Goal: Transaction & Acquisition: Purchase product/service

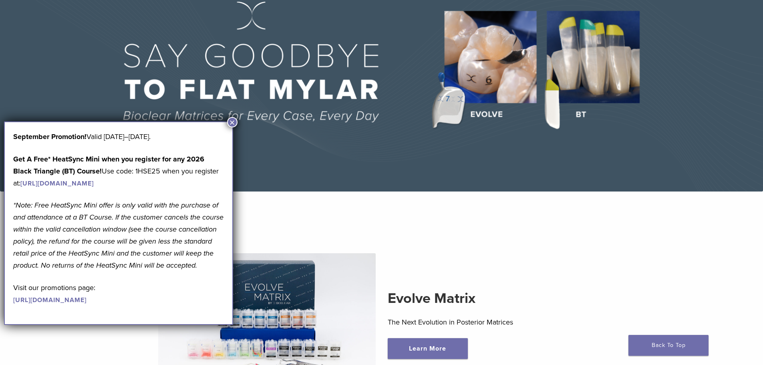
scroll to position [120, 0]
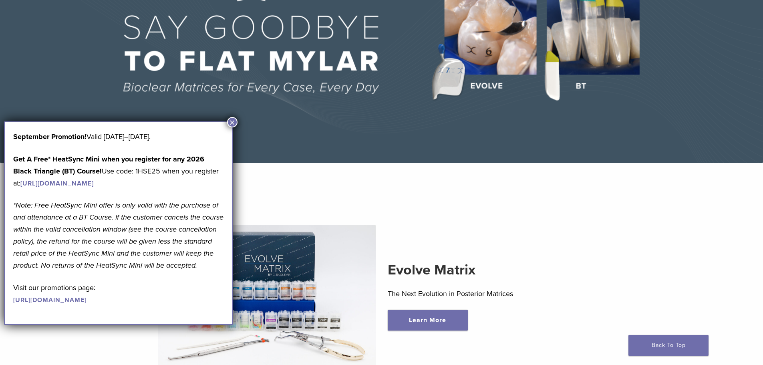
click at [236, 121] on button "×" at bounding box center [232, 122] width 10 height 10
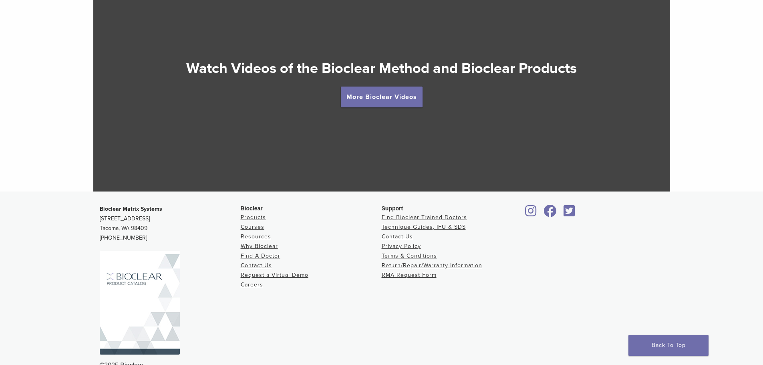
scroll to position [1513, 0]
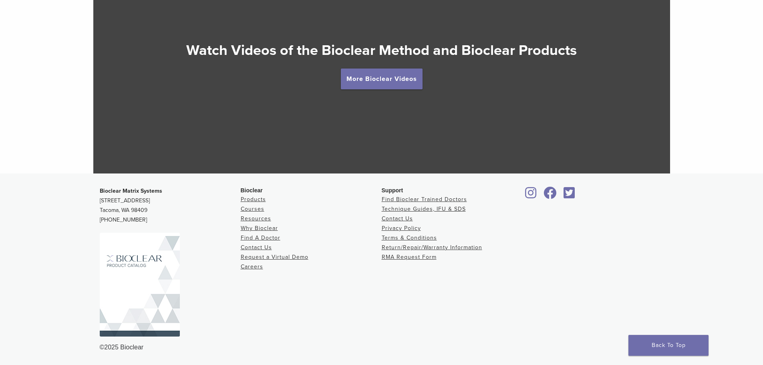
click at [400, 90] on div at bounding box center [381, 65] width 577 height 217
click at [400, 86] on link "More Bioclear Videos" at bounding box center [382, 79] width 82 height 21
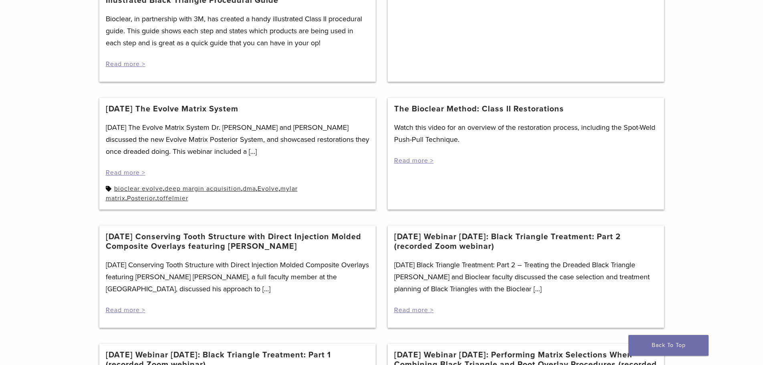
scroll to position [280, 0]
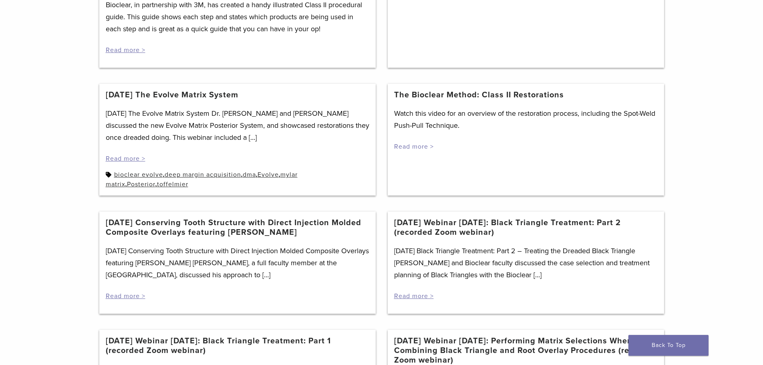
click at [425, 147] on link "Read more >" at bounding box center [414, 147] width 40 height 8
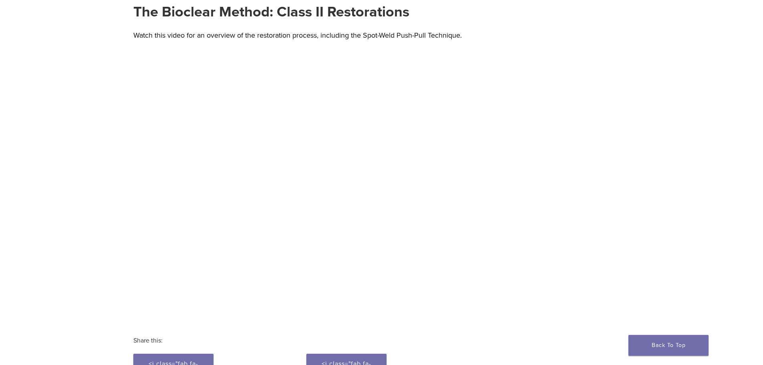
scroll to position [80, 0]
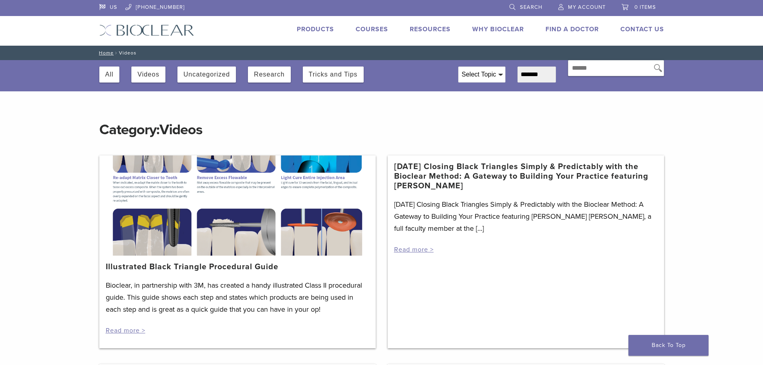
click at [319, 29] on link "Products" at bounding box center [315, 29] width 37 height 8
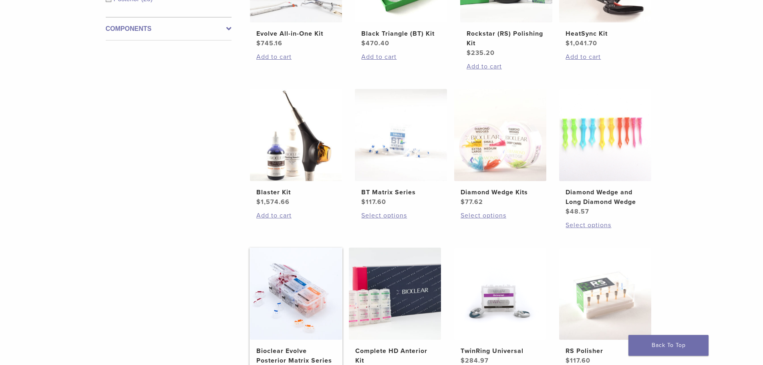
scroll to position [280, 0]
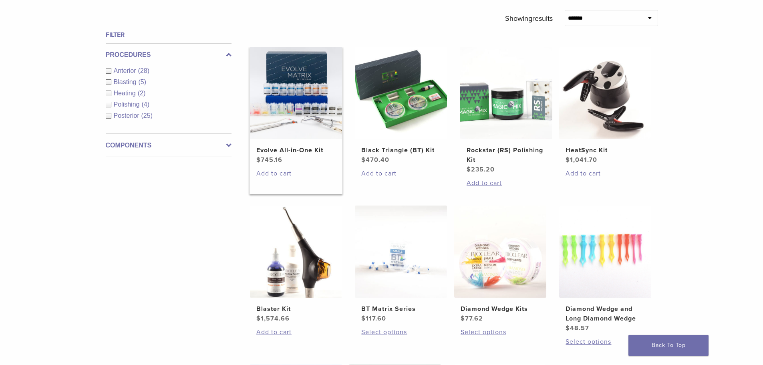
click at [269, 173] on link "Add to cart" at bounding box center [295, 174] width 79 height 10
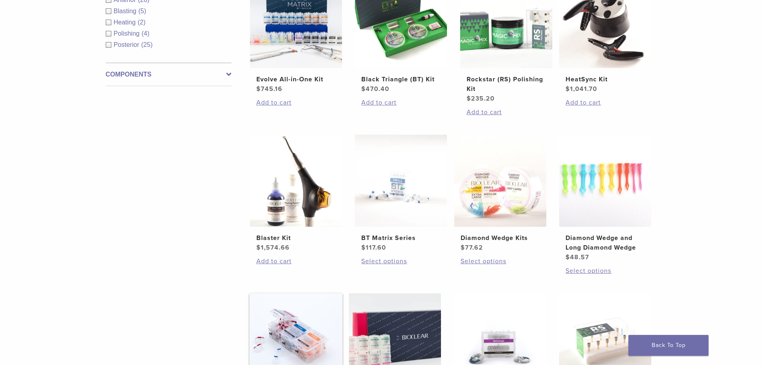
scroll to position [521, 0]
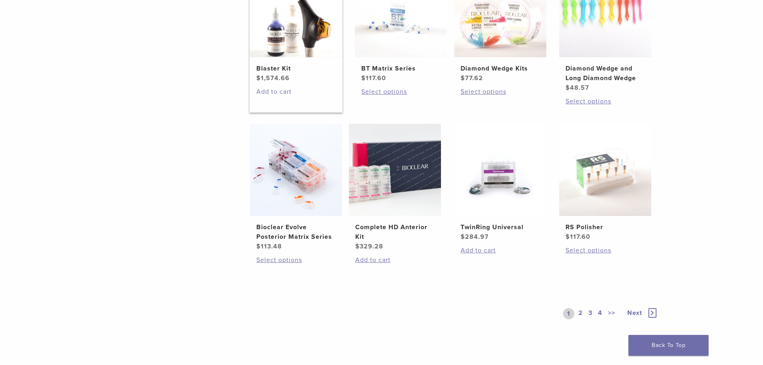
click at [275, 91] on link "Add to cart" at bounding box center [295, 92] width 79 height 10
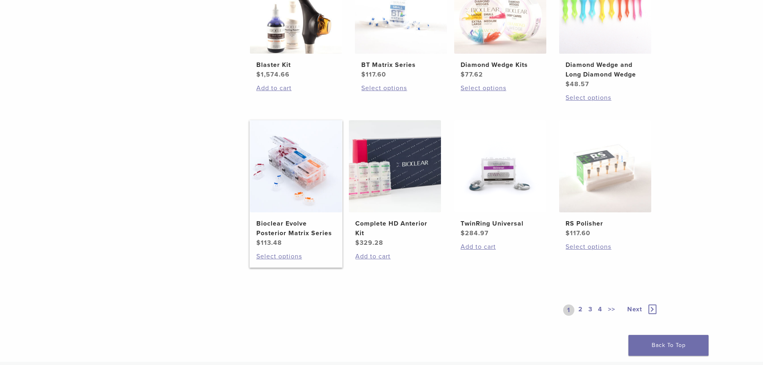
scroll to position [481, 0]
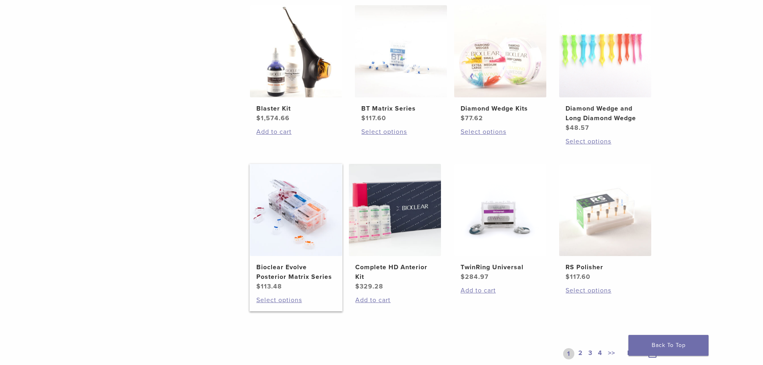
click at [298, 242] on img at bounding box center [296, 210] width 92 height 92
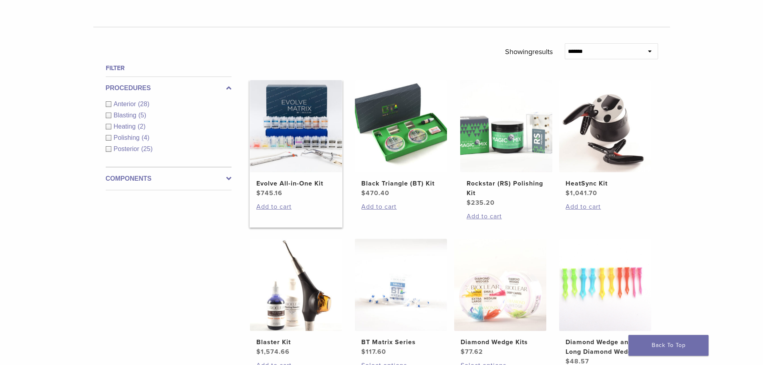
scroll to position [240, 0]
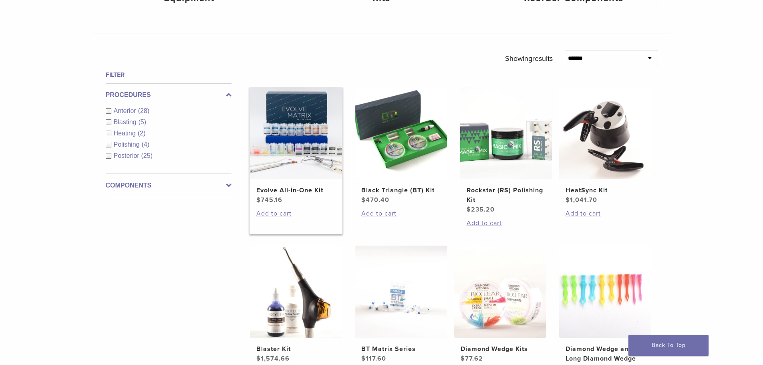
click at [294, 171] on img at bounding box center [296, 133] width 92 height 92
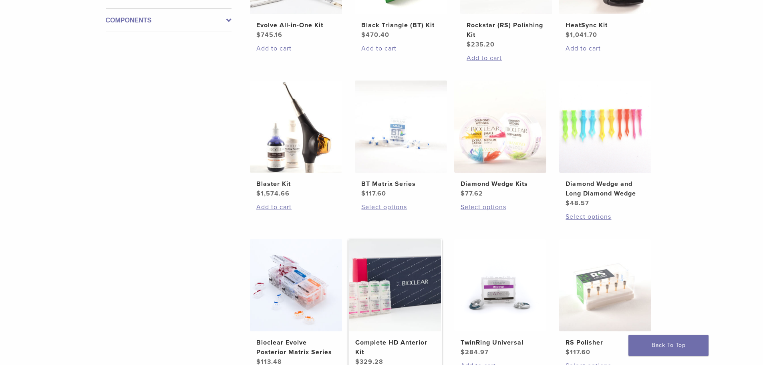
scroll to position [321, 0]
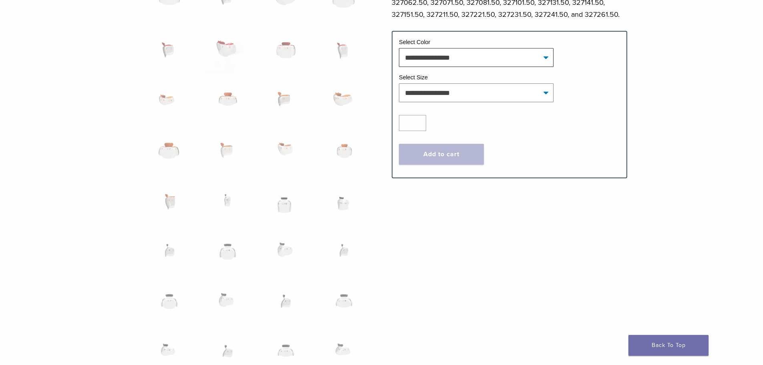
scroll to position [481, 0]
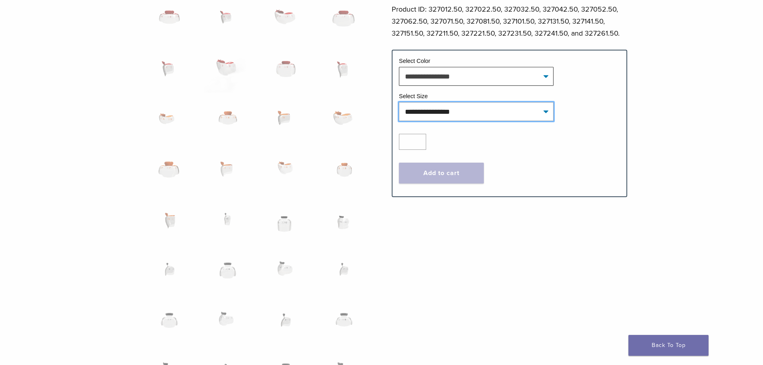
click at [510, 115] on select "**********" at bounding box center [476, 111] width 155 height 18
click at [559, 121] on span "**********" at bounding box center [509, 111] width 221 height 18
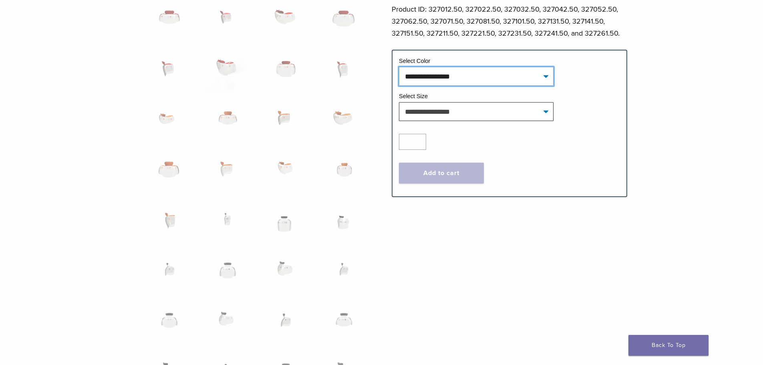
click at [508, 82] on select "**********" at bounding box center [476, 76] width 155 height 18
click at [569, 127] on tr "**********" at bounding box center [509, 109] width 221 height 35
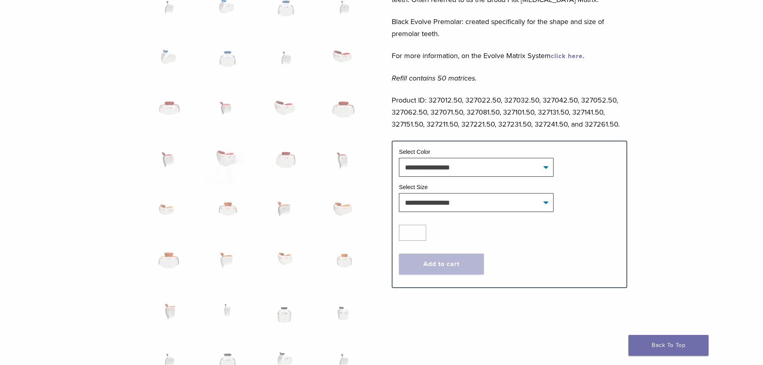
scroll to position [240, 0]
